Goal: Task Accomplishment & Management: Use online tool/utility

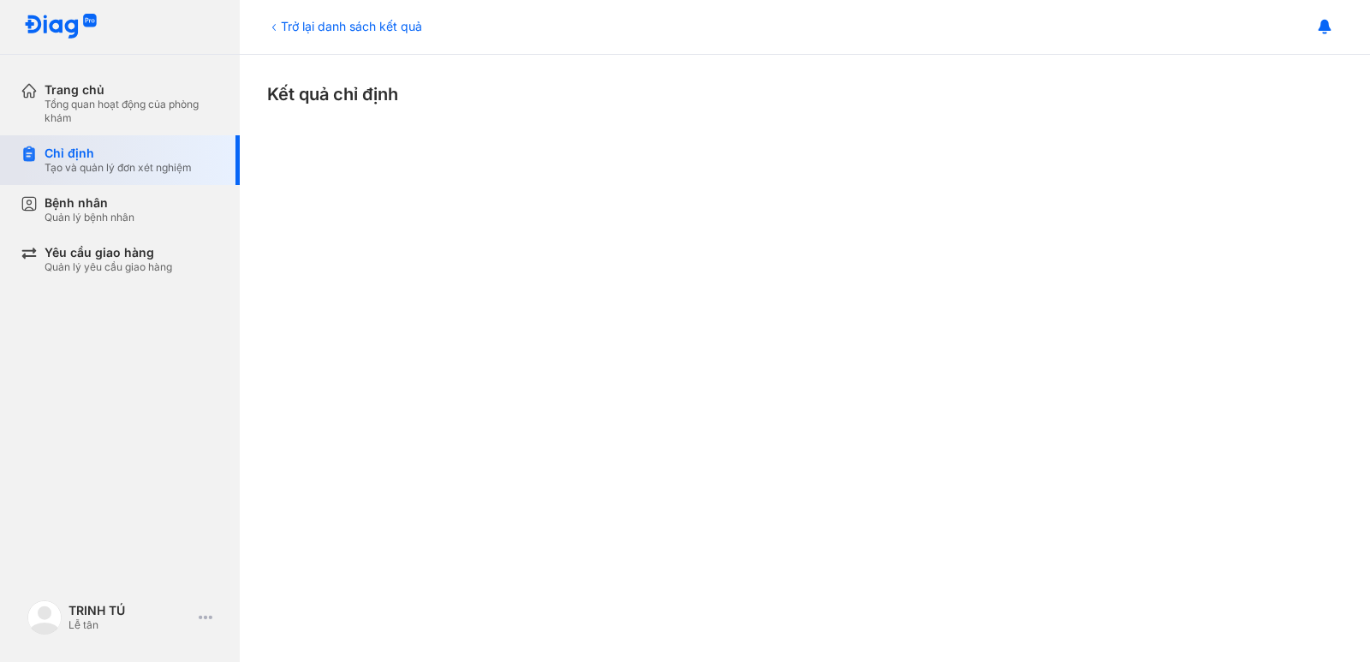
click at [36, 166] on div "Chỉ định Tạo và quản lý đơn xét nghiệm" at bounding box center [130, 160] width 219 height 50
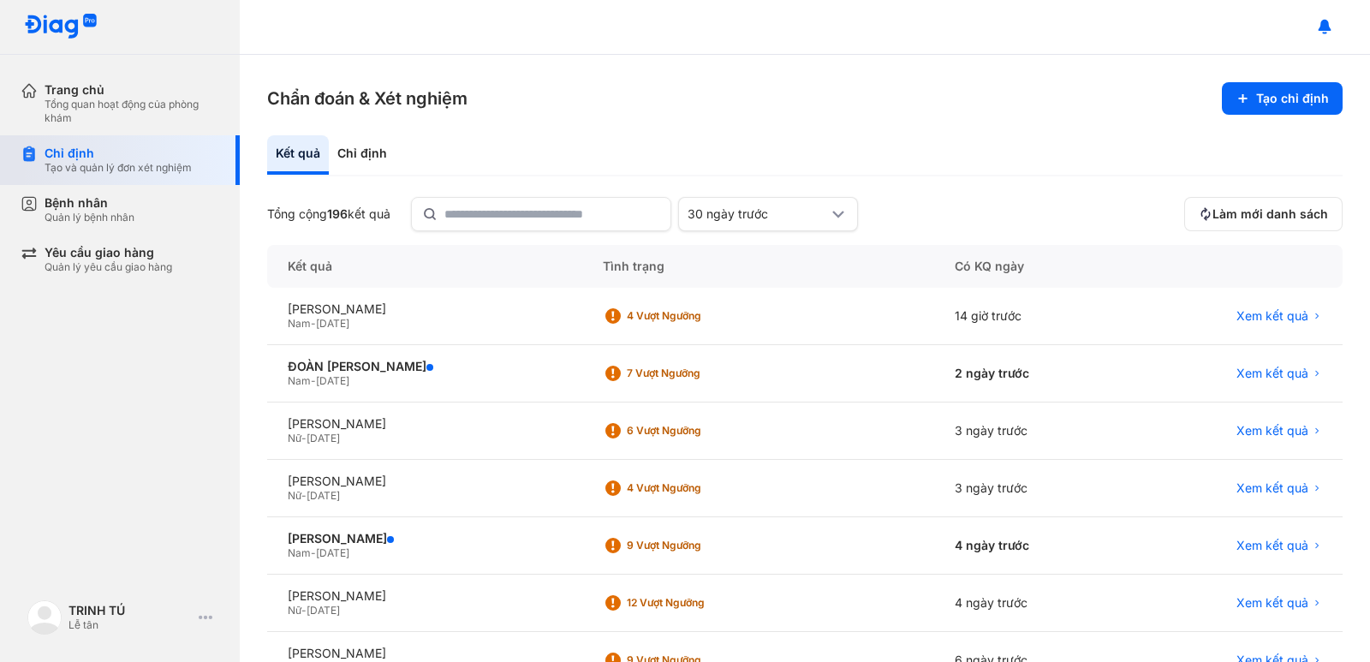
click at [80, 146] on div "Chỉ định" at bounding box center [118, 153] width 147 height 15
click at [137, 159] on div "Chỉ định" at bounding box center [118, 153] width 147 height 15
